Goal: Information Seeking & Learning: Learn about a topic

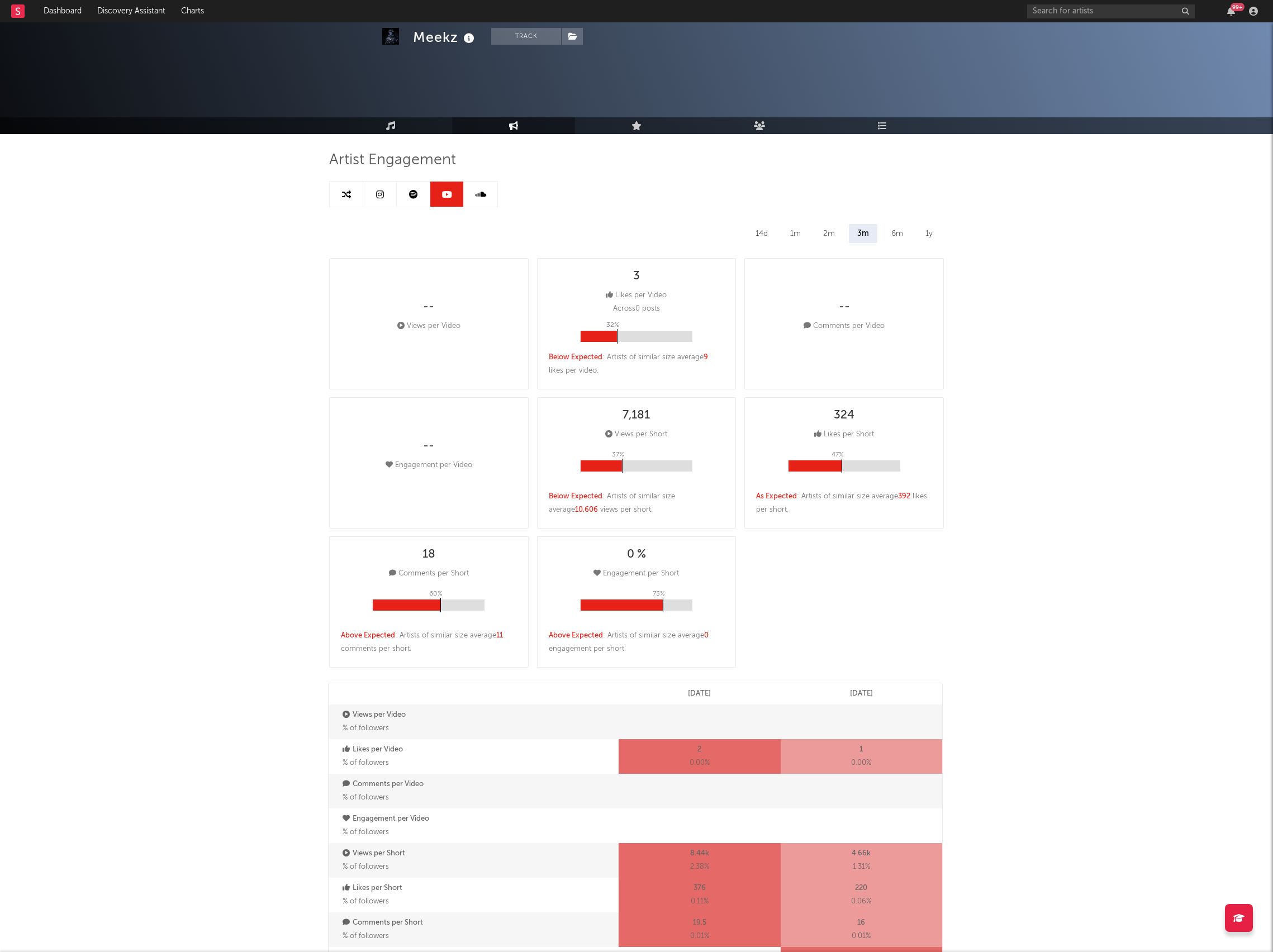
select select "6m"
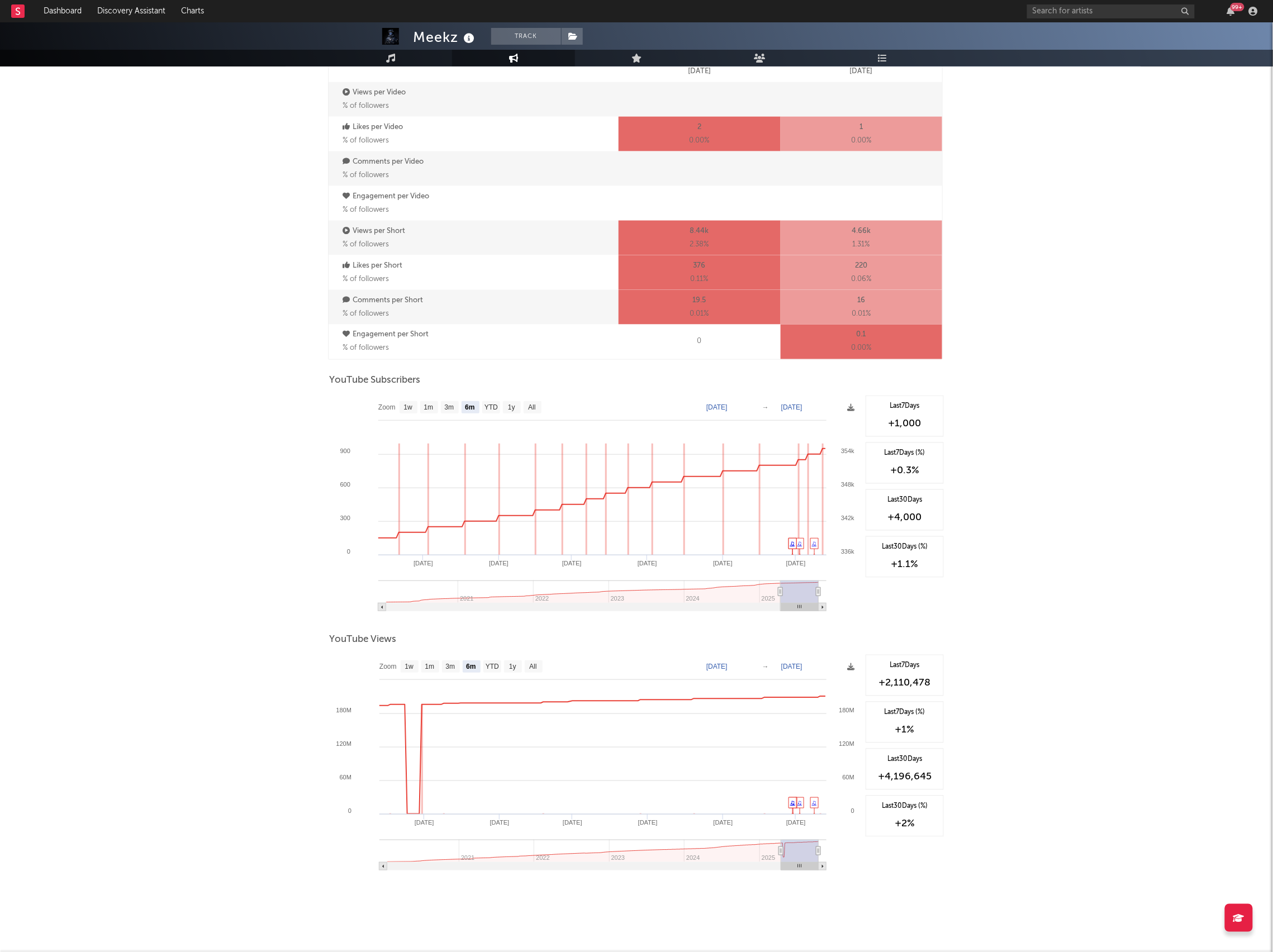
click at [293, 418] on div "Meekz Track [GEOGRAPHIC_DATA] | Hip-Hop/Rap Edit Track Benchmark Summary 336,66…" at bounding box center [636, 178] width 1273 height 1557
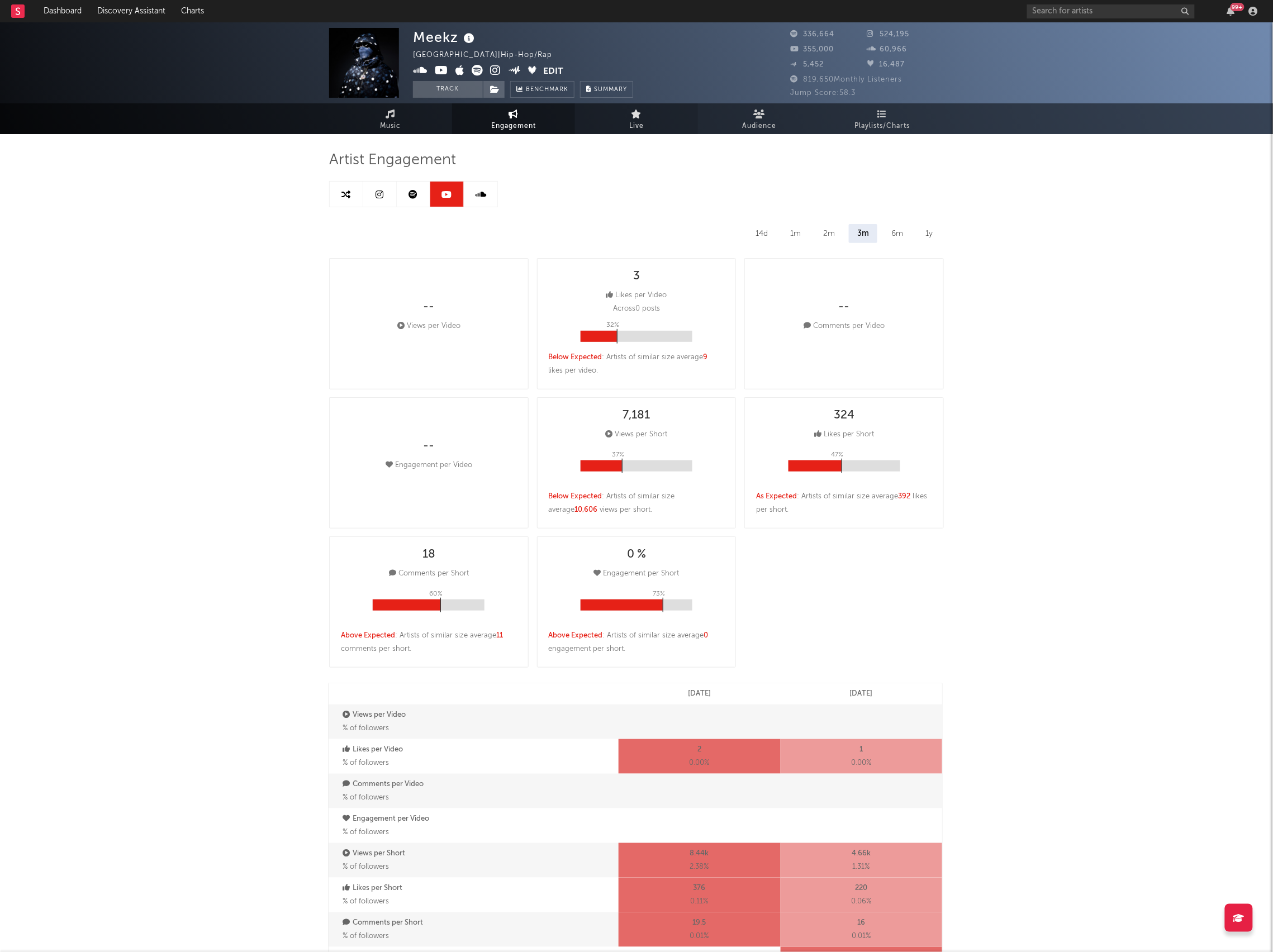
click at [629, 110] on link "Live" at bounding box center [636, 118] width 123 height 31
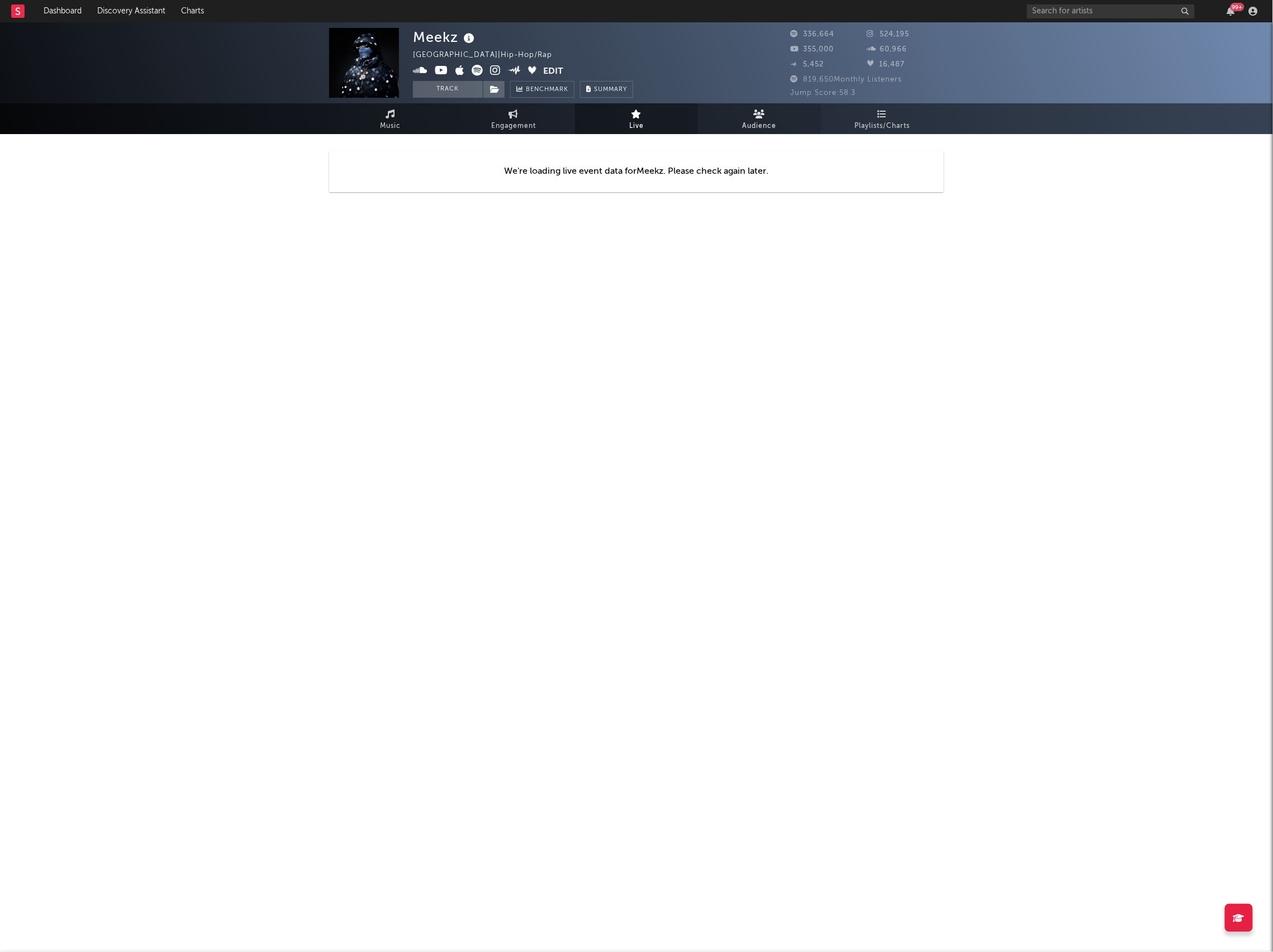
click at [746, 131] on span "Audience" at bounding box center [760, 126] width 34 height 13
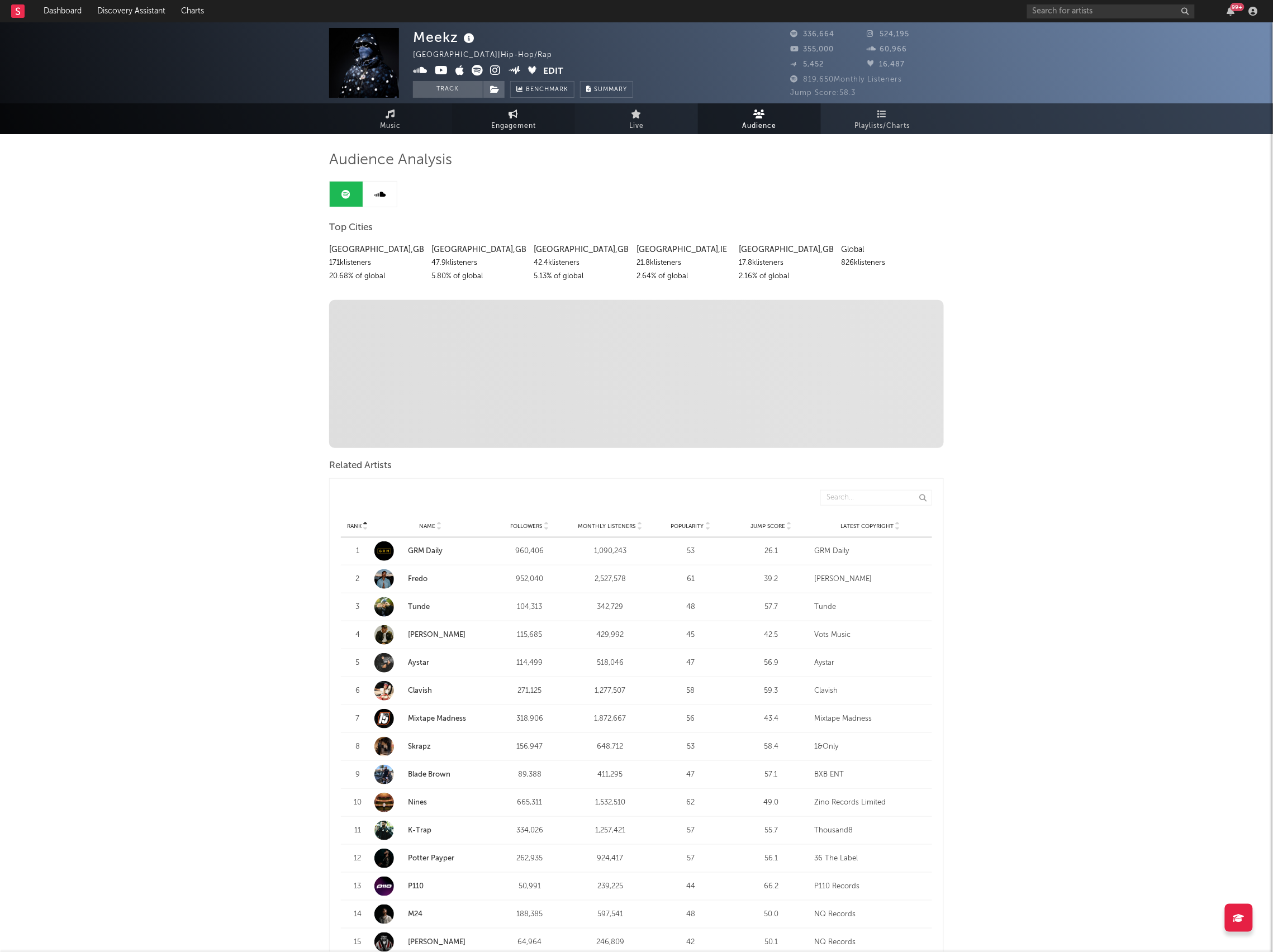
click at [513, 119] on span "Engagement" at bounding box center [513, 126] width 45 height 13
select select "1w"
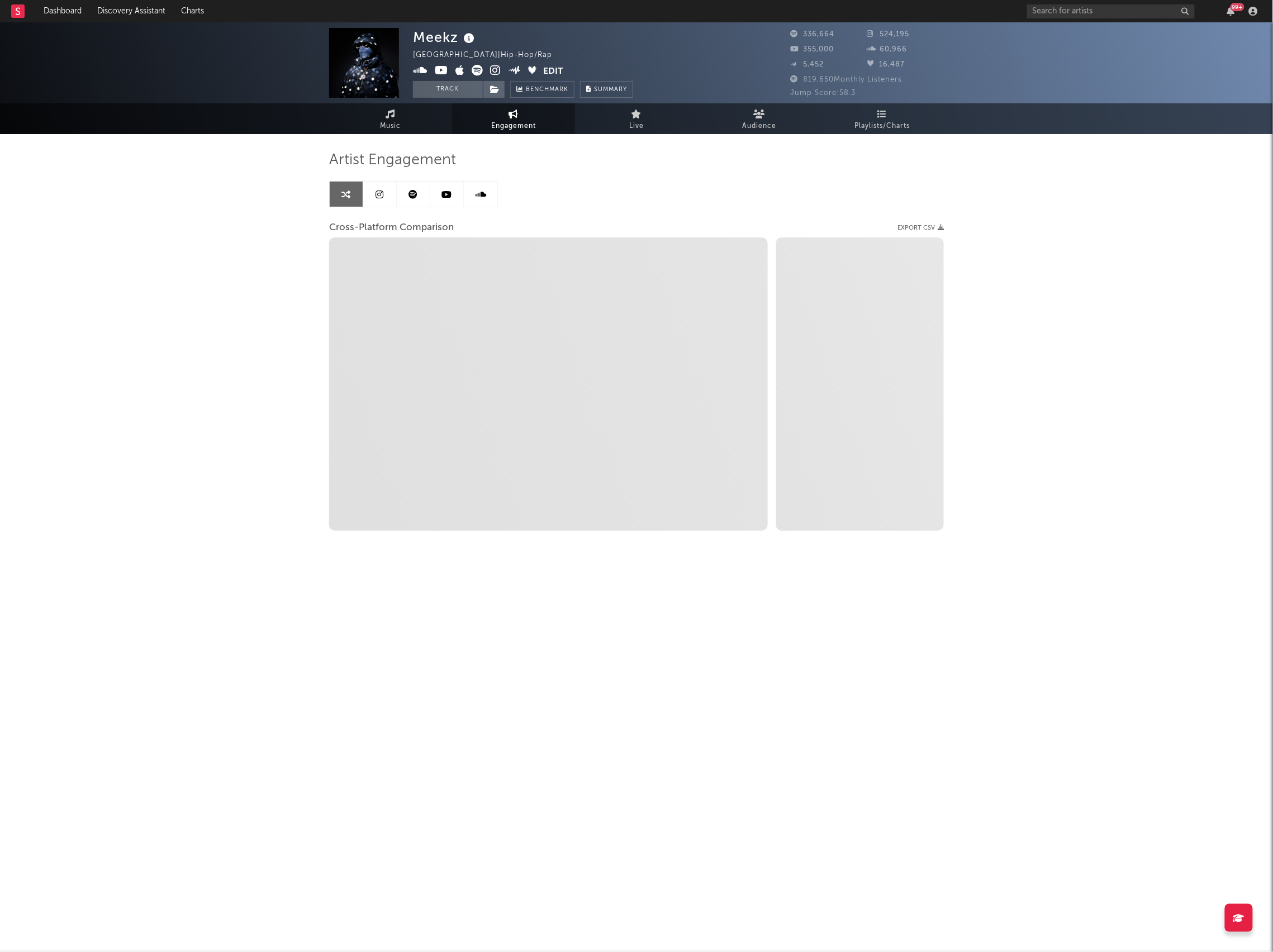
click at [378, 193] on icon at bounding box center [379, 194] width 8 height 9
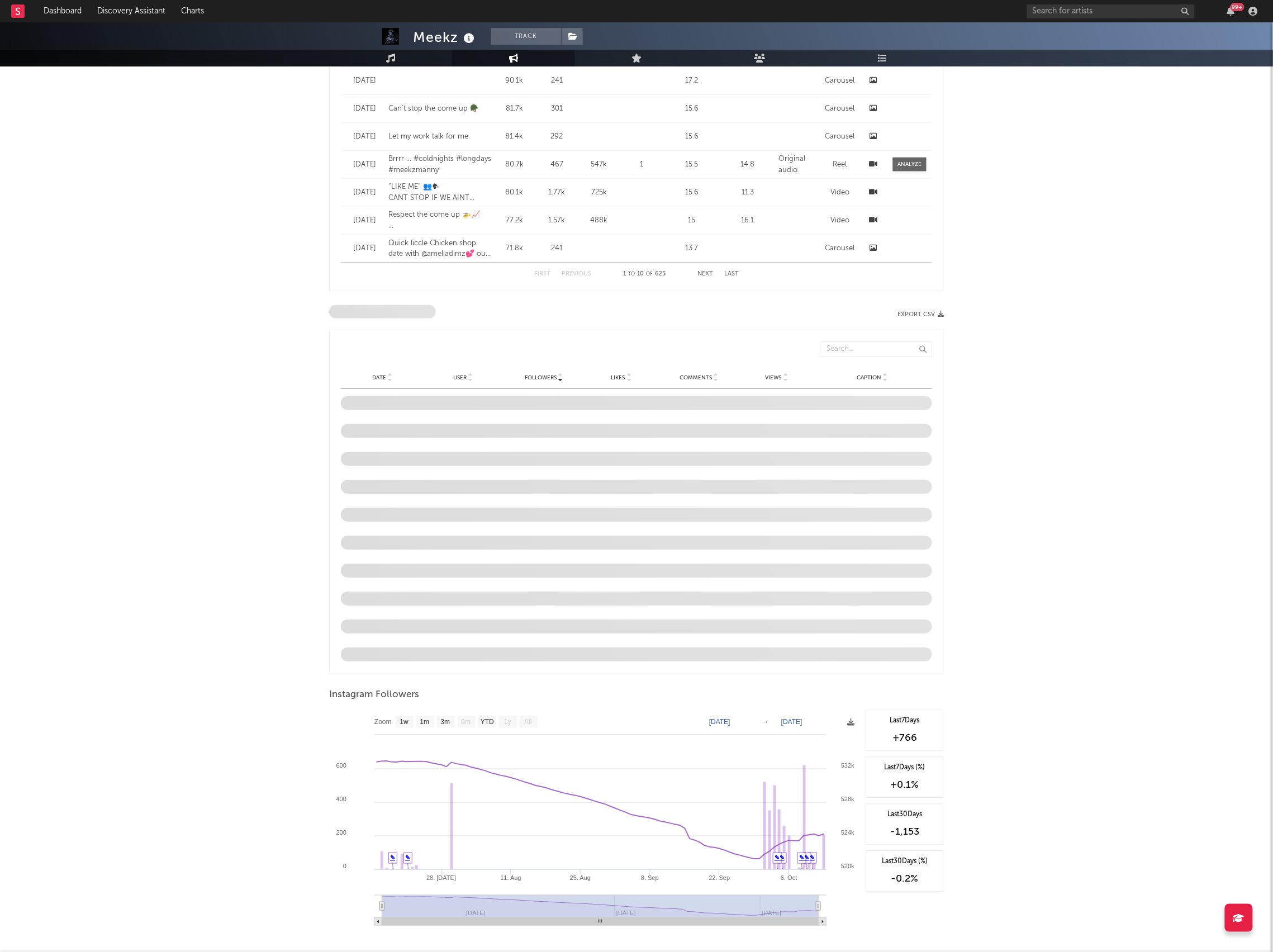
scroll to position [697, 0]
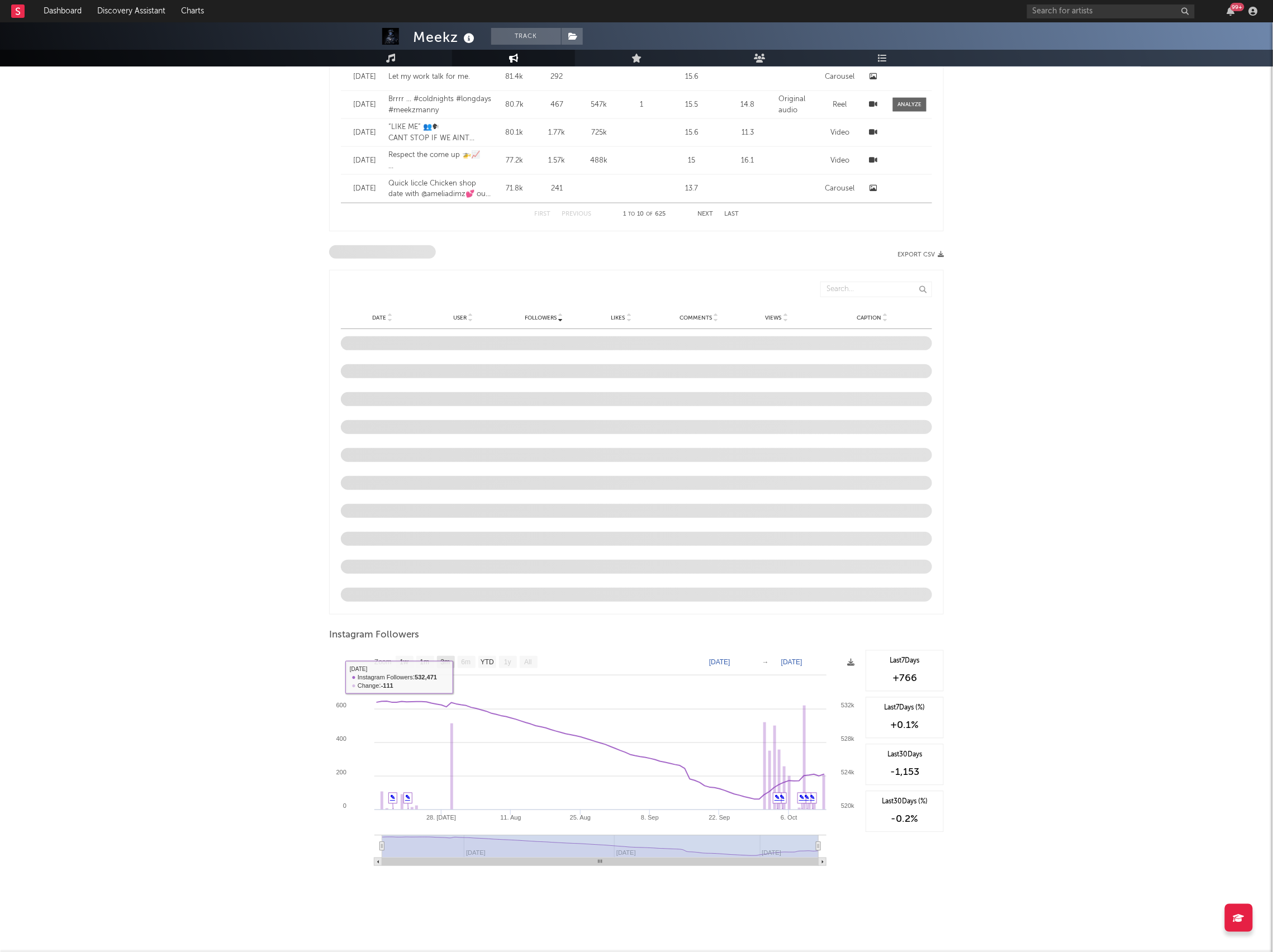
click at [450, 664] on text "3m" at bounding box center [446, 662] width 10 height 8
click at [489, 663] on text "YTD" at bounding box center [487, 662] width 13 height 8
select select "YTD"
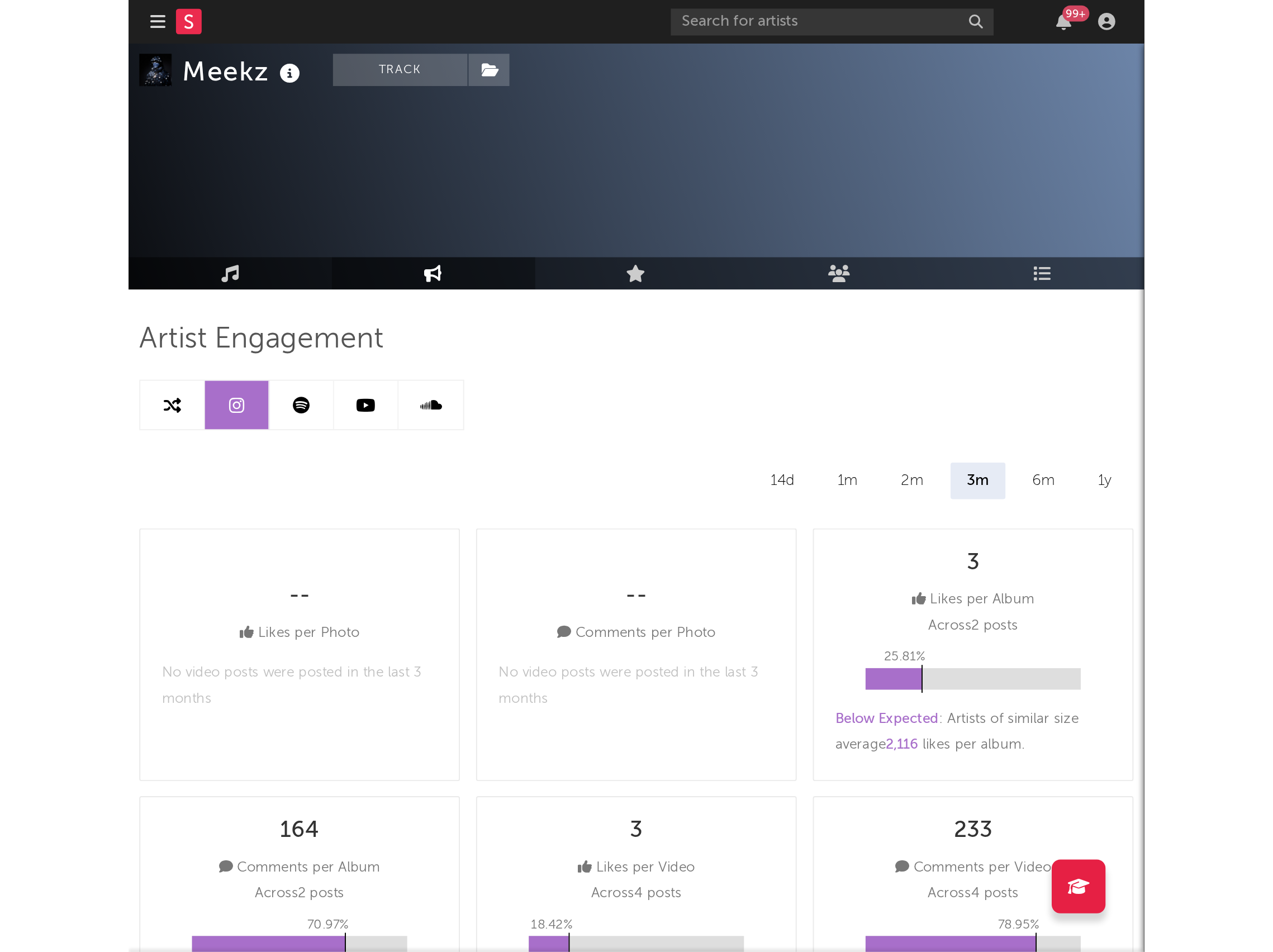
scroll to position [51, 0]
